Goal: Find specific page/section: Find specific page/section

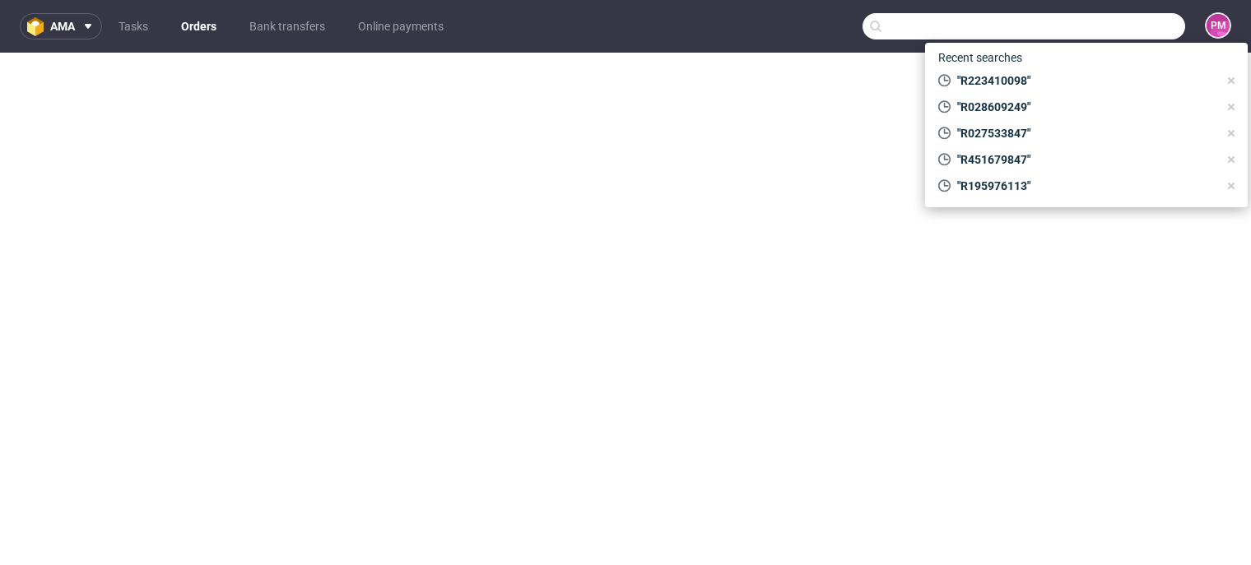
click at [1084, 27] on input "text" at bounding box center [1024, 26] width 323 height 26
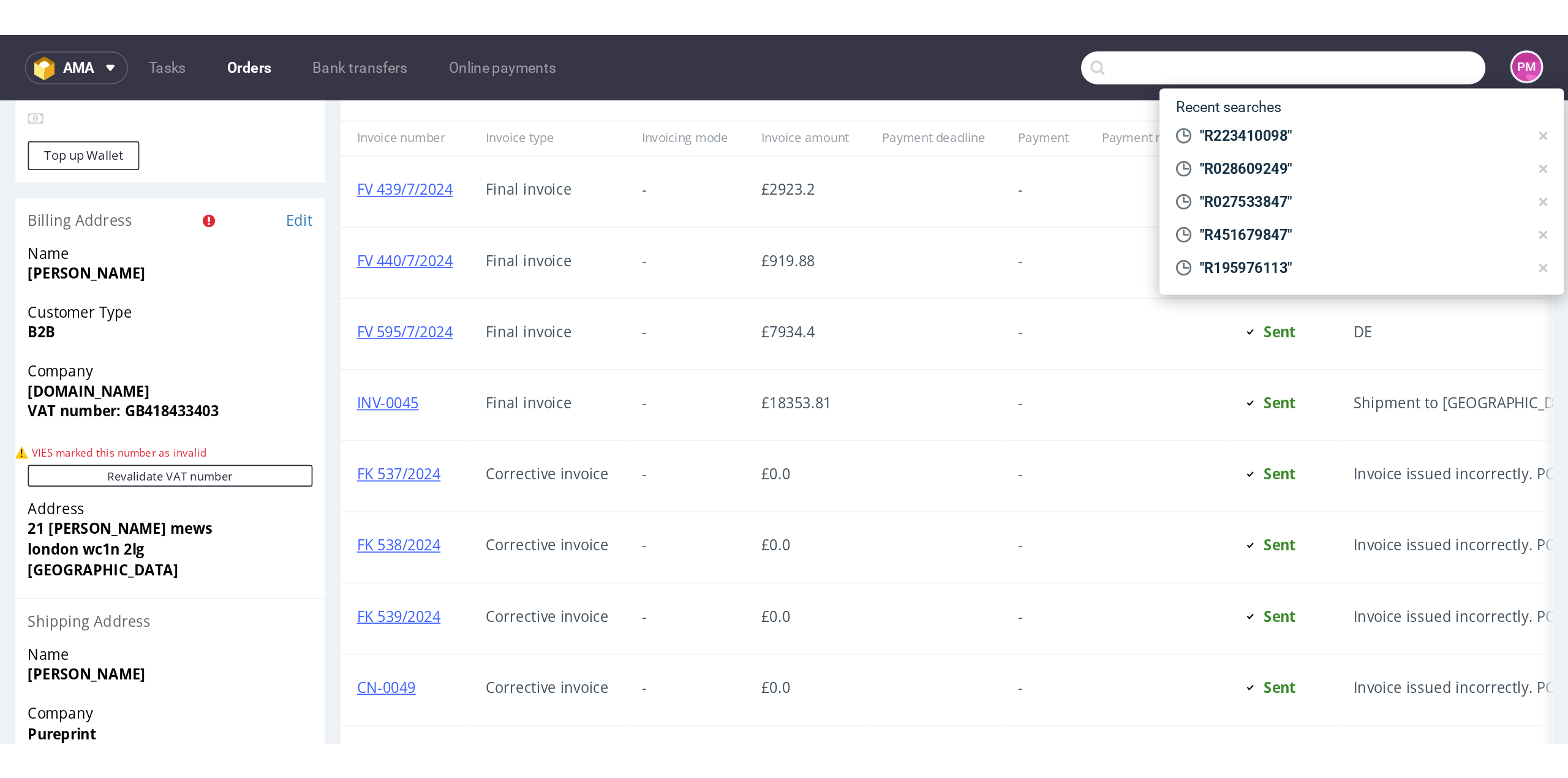
scroll to position [1167, 0]
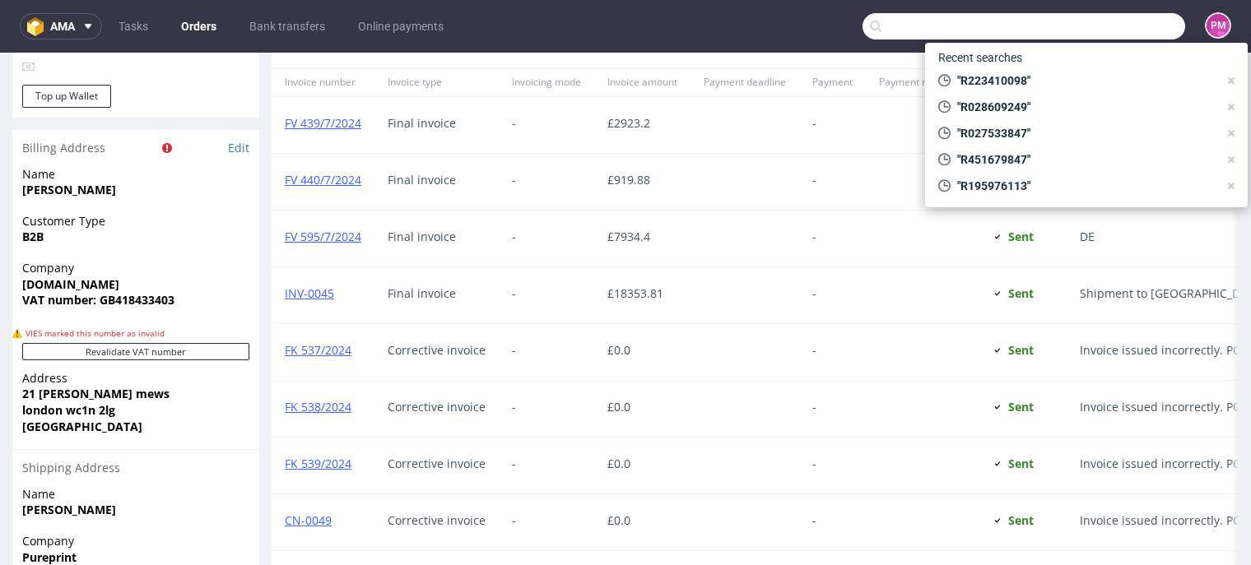
type input "r"
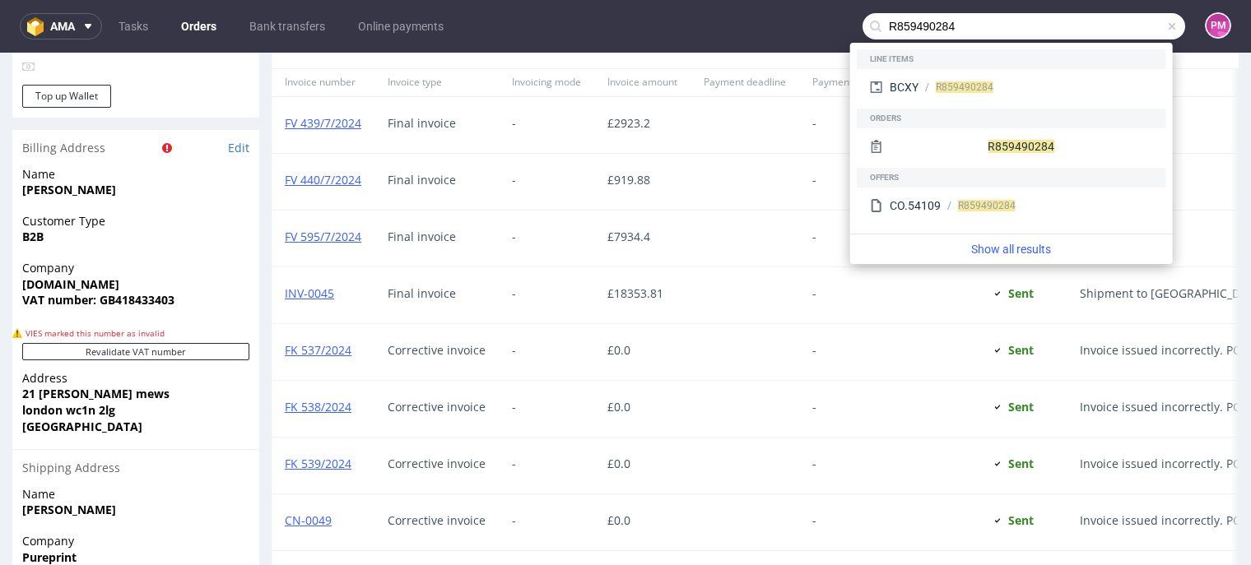
type input "R859490284"
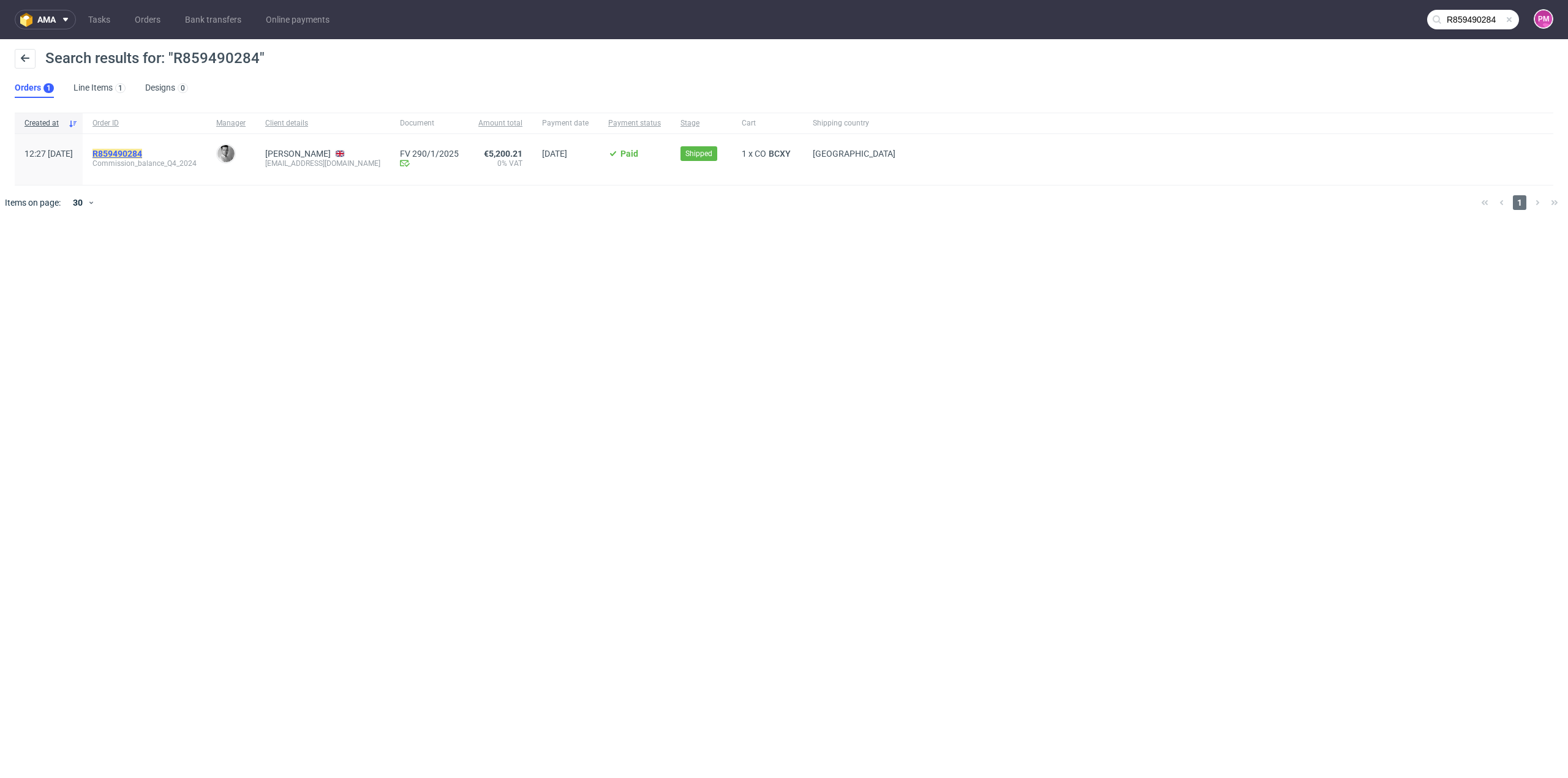
click at [142, 154] on mark "R859490284" at bounding box center [117, 153] width 50 height 10
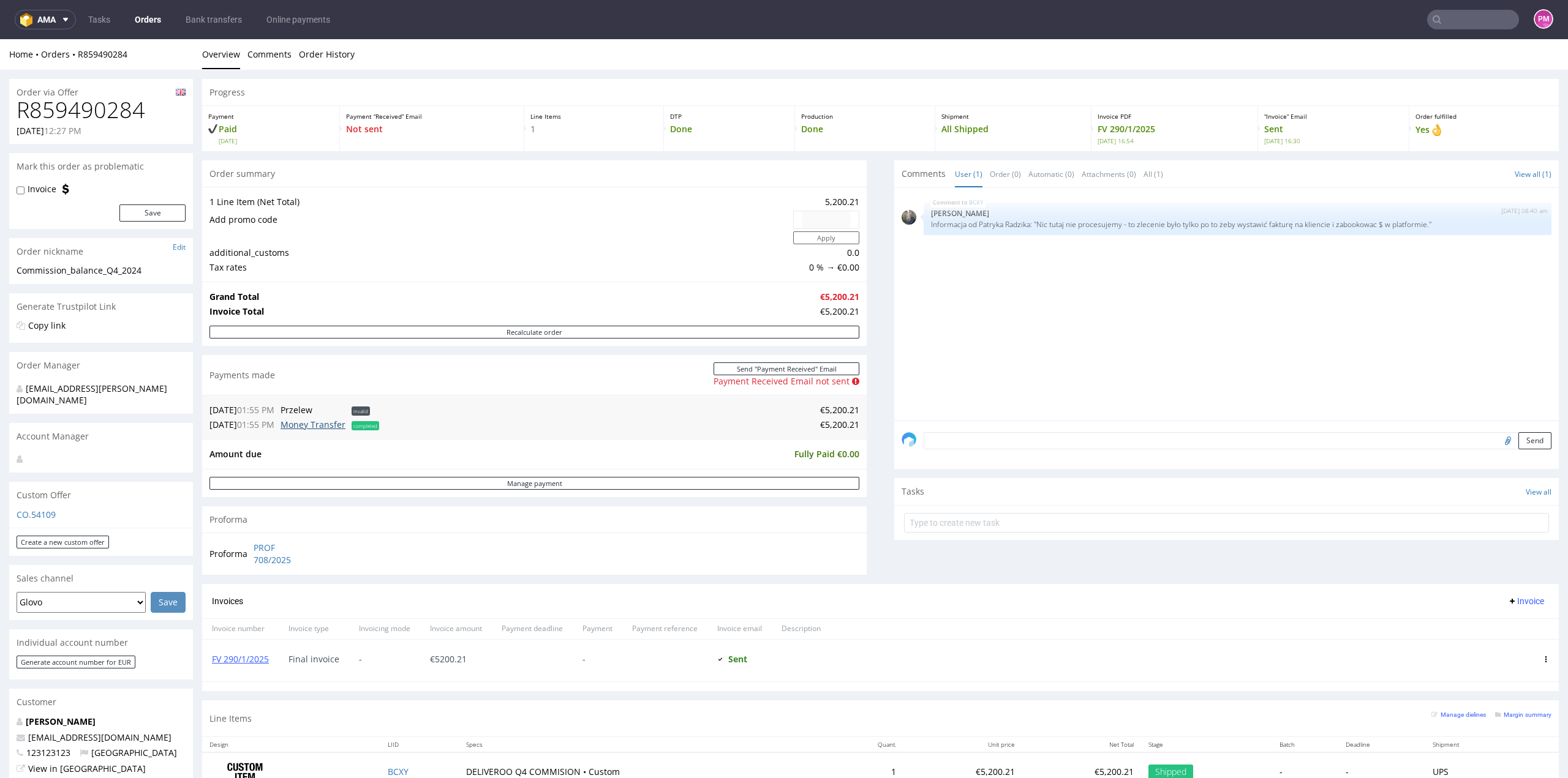
click at [295, 420] on link "Money Transfer" at bounding box center [313, 425] width 65 height 12
click at [251, 420] on link "FV 290/1/2025" at bounding box center [240, 659] width 57 height 12
